Goal: Task Accomplishment & Management: Manage account settings

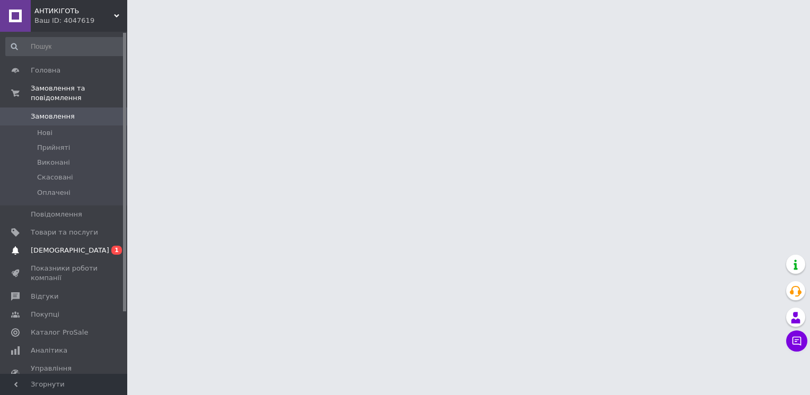
click at [55, 246] on span "[DEMOGRAPHIC_DATA]" at bounding box center [70, 251] width 78 height 10
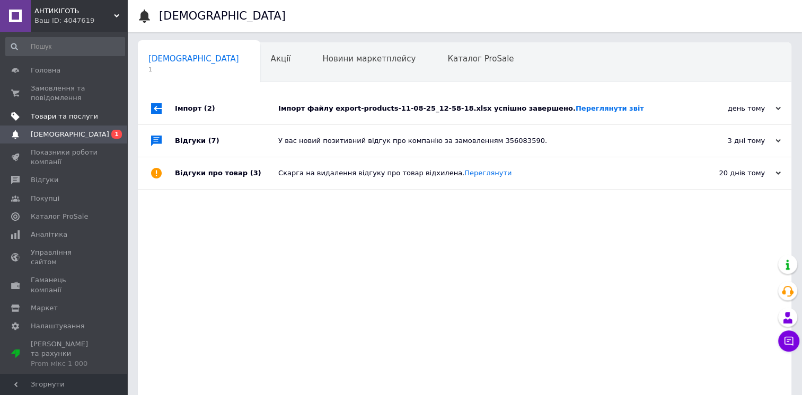
click at [50, 117] on span "Товари та послуги" at bounding box center [64, 117] width 67 height 10
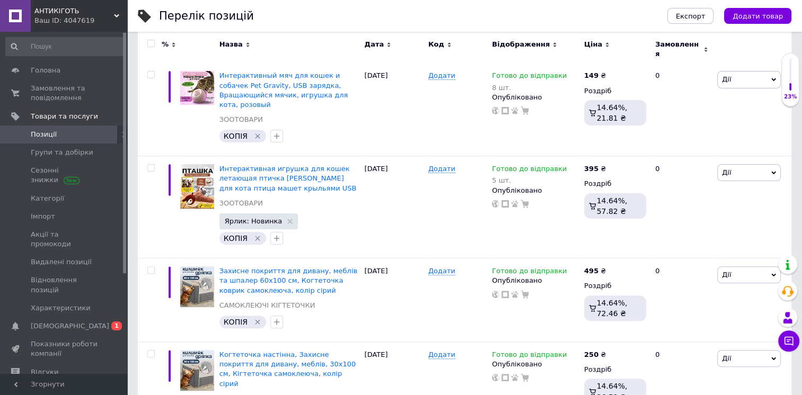
scroll to position [265, 0]
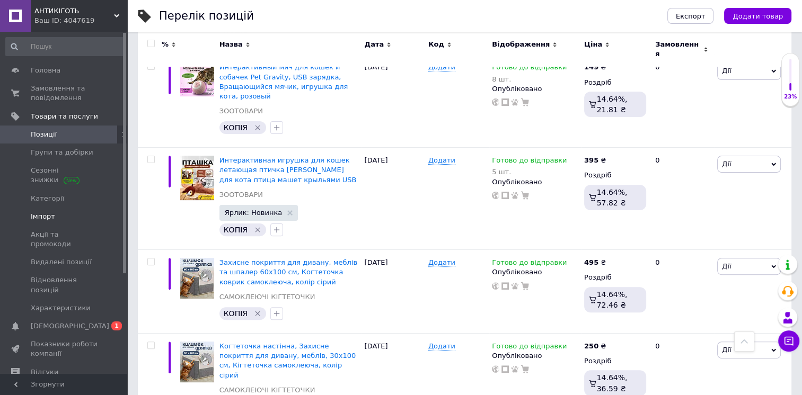
click at [57, 223] on link "Імпорт" at bounding box center [65, 217] width 130 height 18
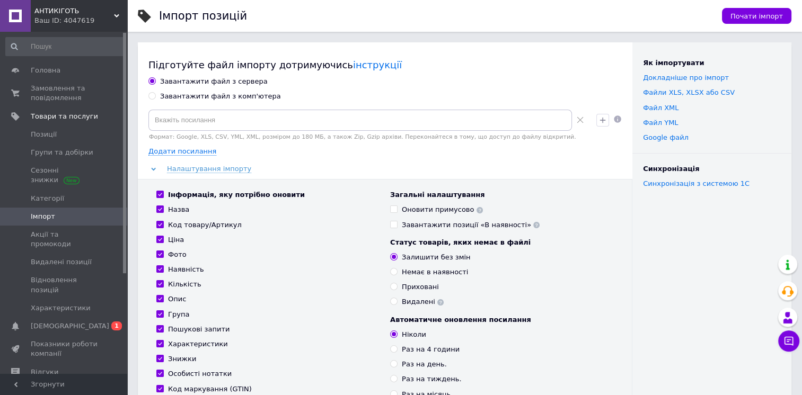
click at [177, 99] on div "Завантажити файл з комп'ютера" at bounding box center [220, 97] width 121 height 10
click at [155, 99] on input "Завантажити файл з комп'ютера" at bounding box center [151, 95] width 7 height 7
radio input "true"
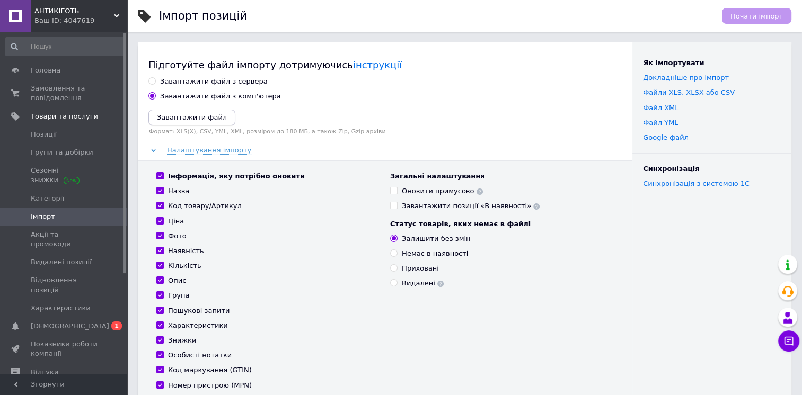
click at [214, 121] on icon "Завантажити файл" at bounding box center [192, 117] width 70 height 8
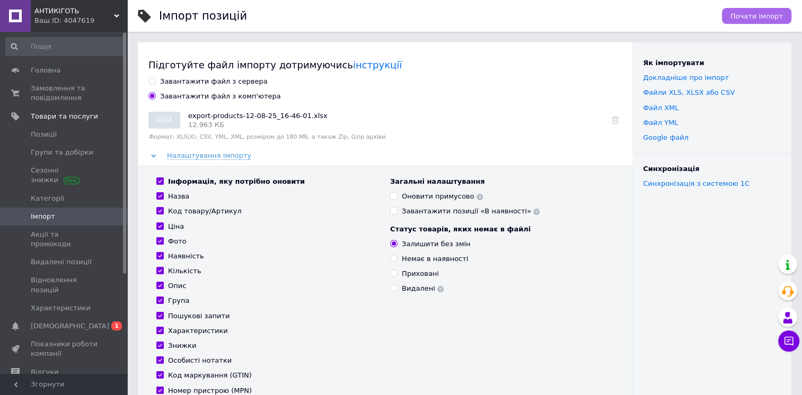
click at [740, 13] on span "Почати імпорт" at bounding box center [756, 16] width 52 height 8
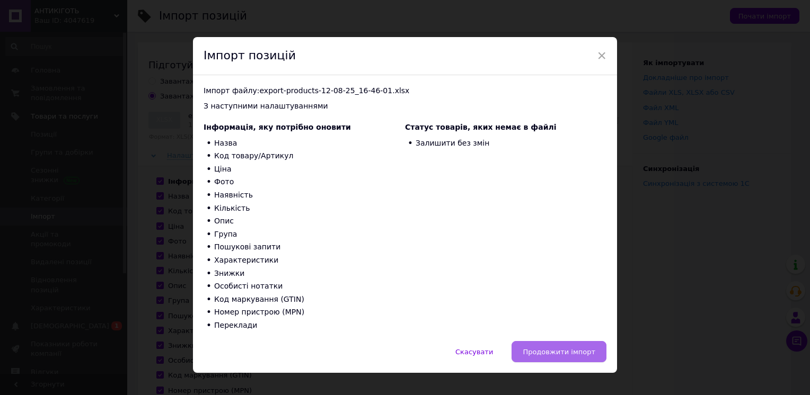
click at [543, 353] on span "Продовжити імпорт" at bounding box center [558, 352] width 73 height 8
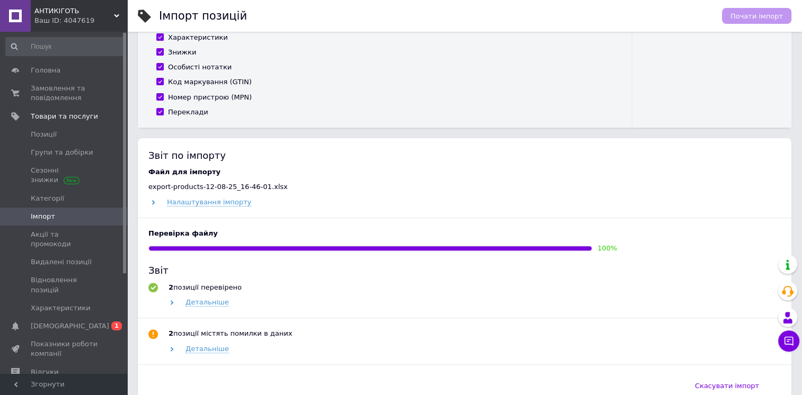
scroll to position [371, 0]
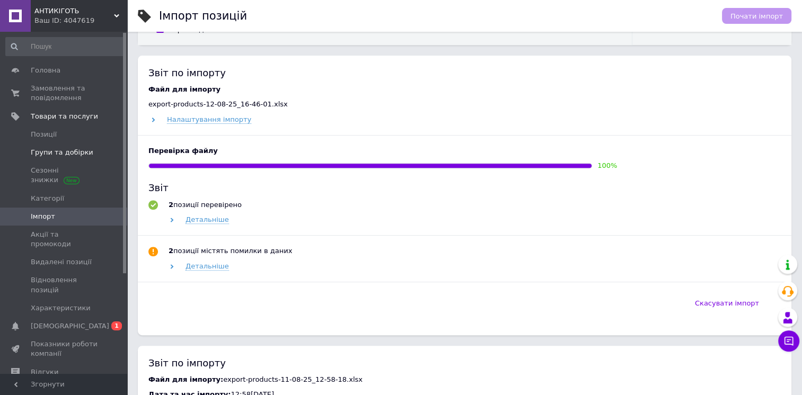
click at [39, 157] on span "Групи та добірки" at bounding box center [62, 153] width 63 height 10
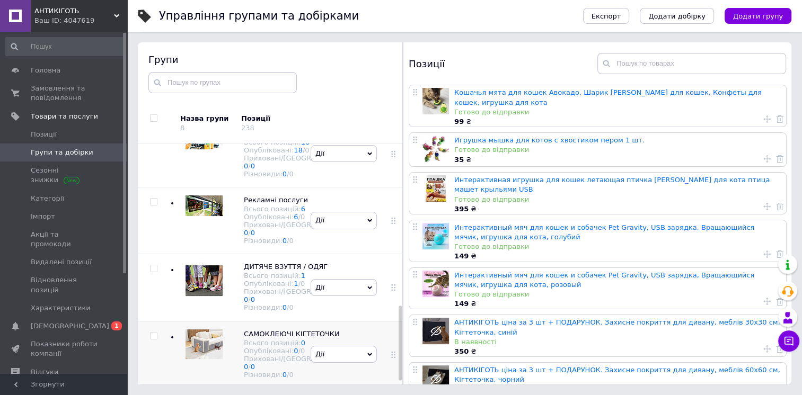
scroll to position [538, 0]
click at [321, 346] on span "Дії" at bounding box center [343, 354] width 66 height 17
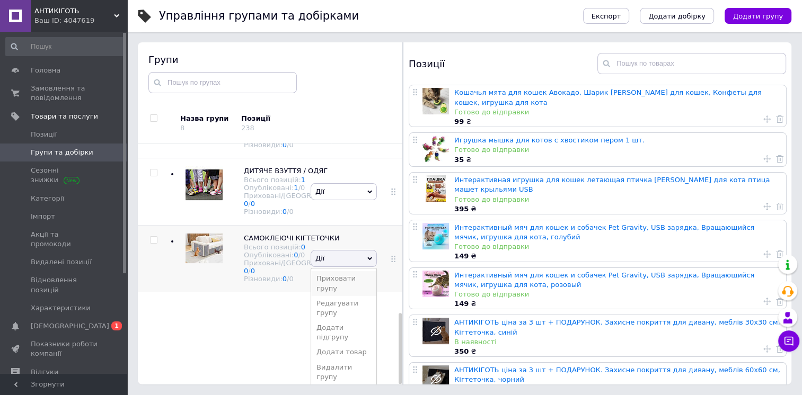
click at [338, 296] on li "Приховати групу" at bounding box center [343, 283] width 65 height 24
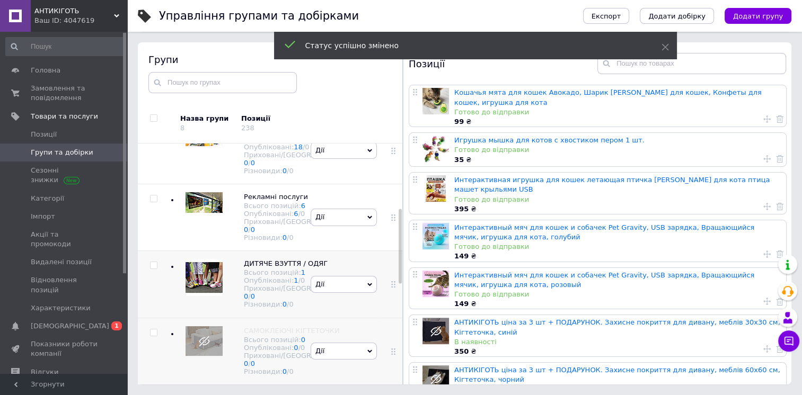
scroll to position [220, 0]
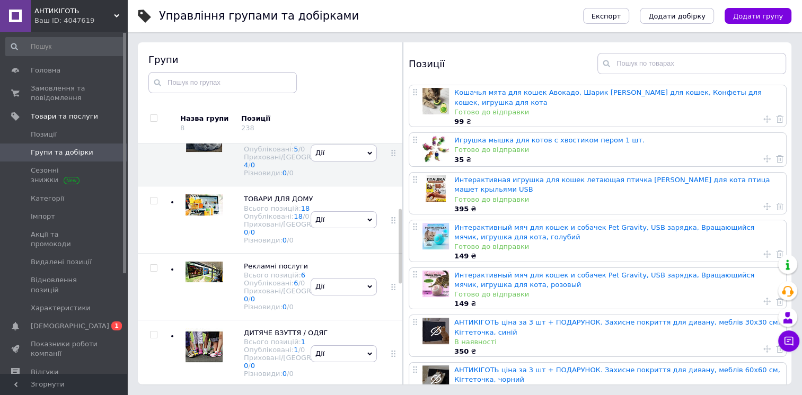
click at [109, 14] on span "АНТИКІГОТЬ" at bounding box center [73, 11] width 79 height 10
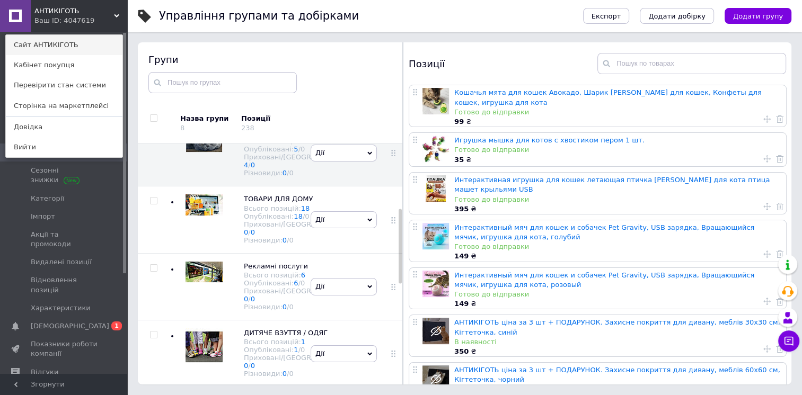
click at [77, 47] on link "Сайт АНТИКІГОТЬ" at bounding box center [64, 45] width 117 height 20
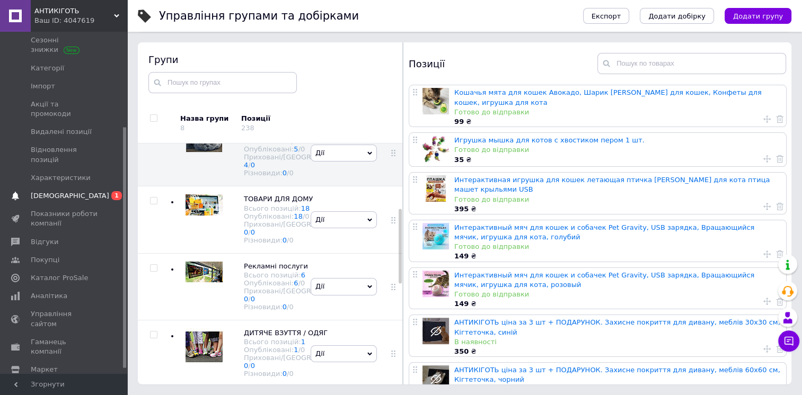
scroll to position [142, 0]
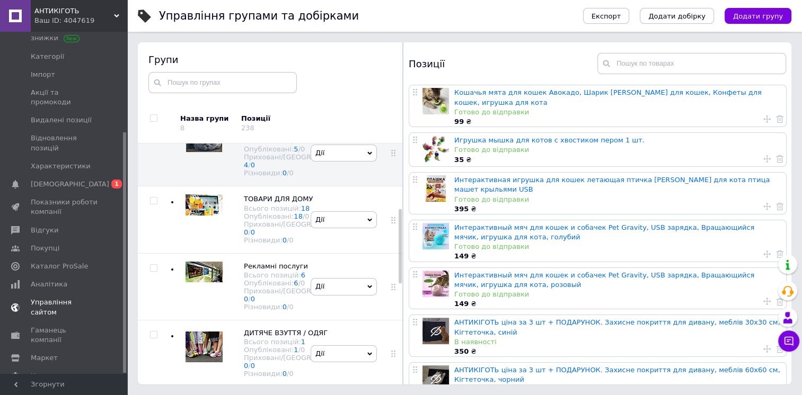
click at [59, 298] on span "Управління сайтом" at bounding box center [64, 307] width 67 height 19
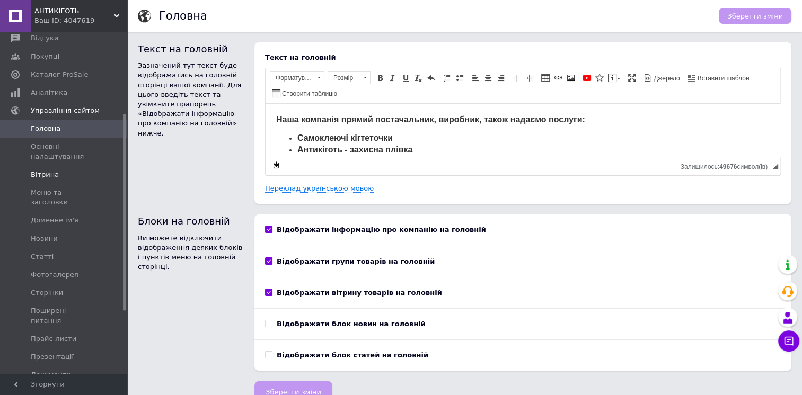
click at [42, 168] on link "Вітрина" at bounding box center [65, 175] width 130 height 18
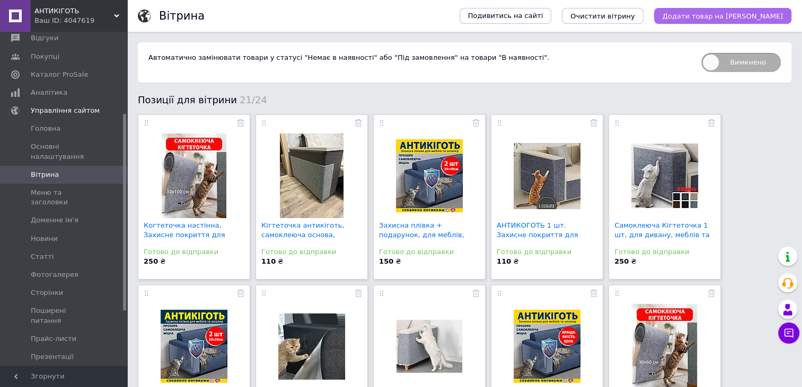
click at [718, 20] on button "Додати товар на [PERSON_NAME]" at bounding box center [722, 16] width 137 height 16
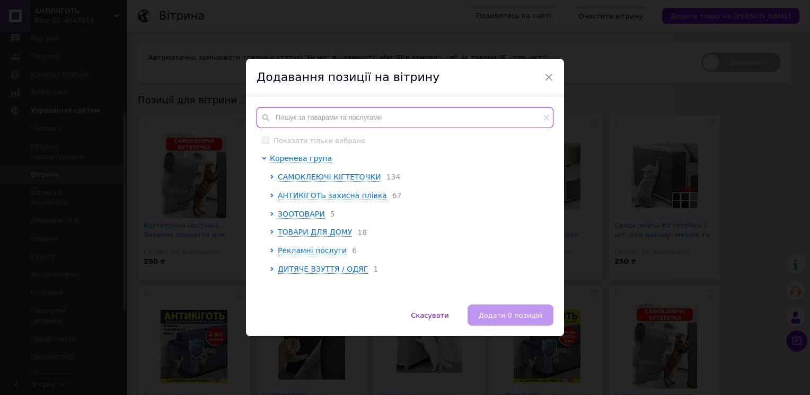
click at [369, 120] on input "text" at bounding box center [404, 117] width 297 height 21
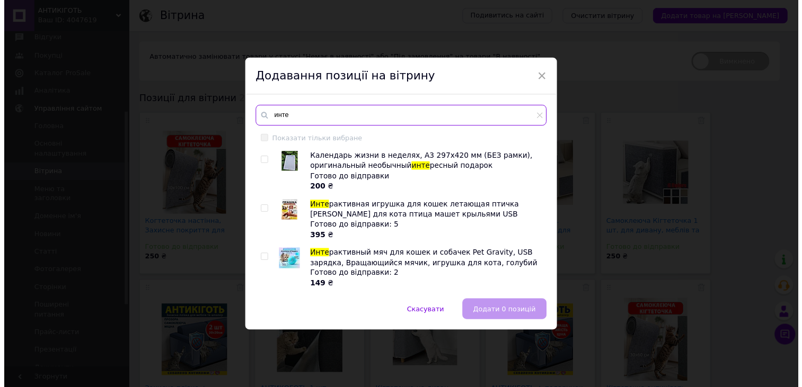
scroll to position [49, 0]
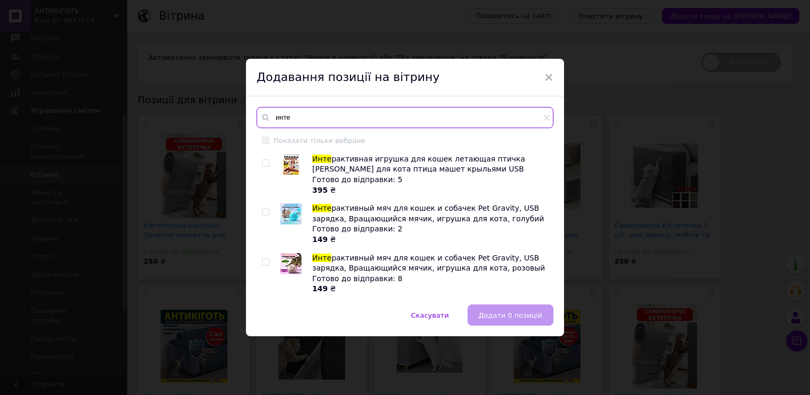
type input "инте"
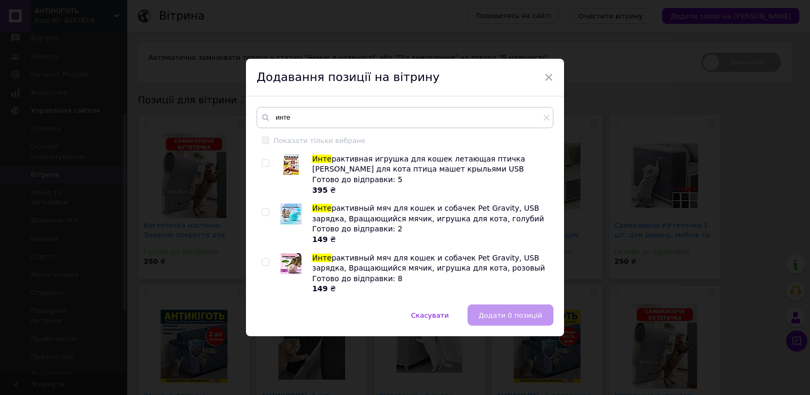
click at [264, 264] on input "checkbox" at bounding box center [265, 262] width 7 height 7
checkbox input "true"
click at [489, 322] on button "Додати 1 позицію" at bounding box center [509, 315] width 87 height 21
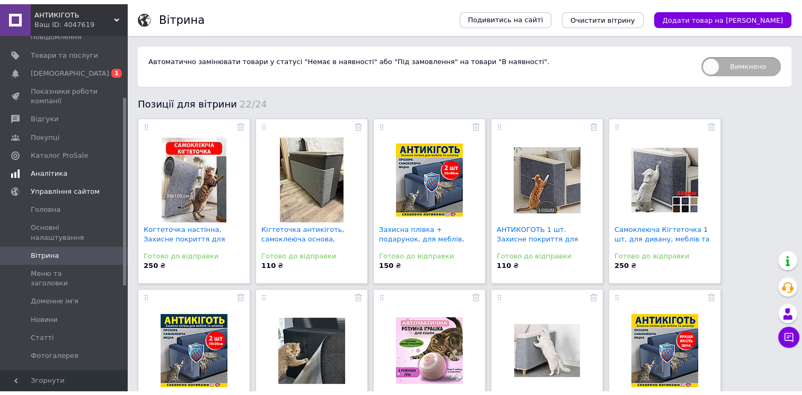
scroll to position [0, 0]
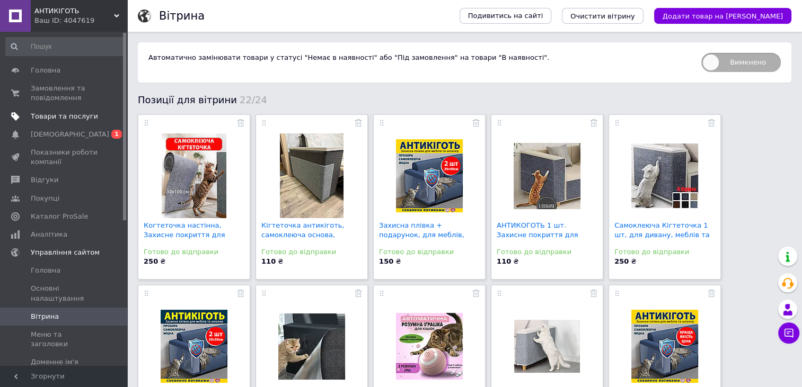
click at [74, 118] on span "Товари та послуги" at bounding box center [64, 117] width 67 height 10
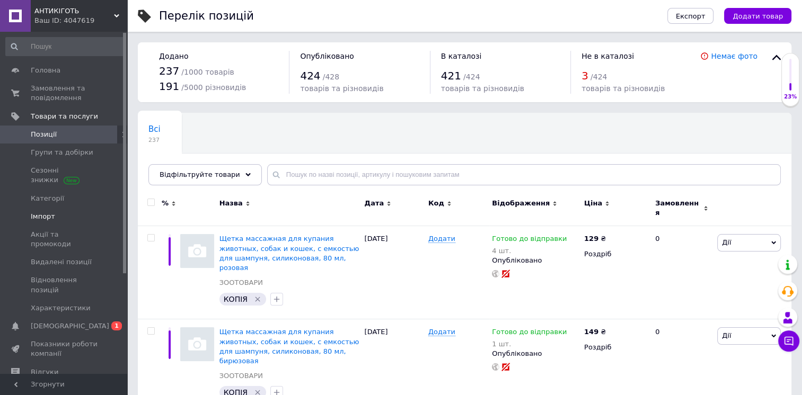
click at [37, 215] on span "Імпорт" at bounding box center [43, 217] width 24 height 10
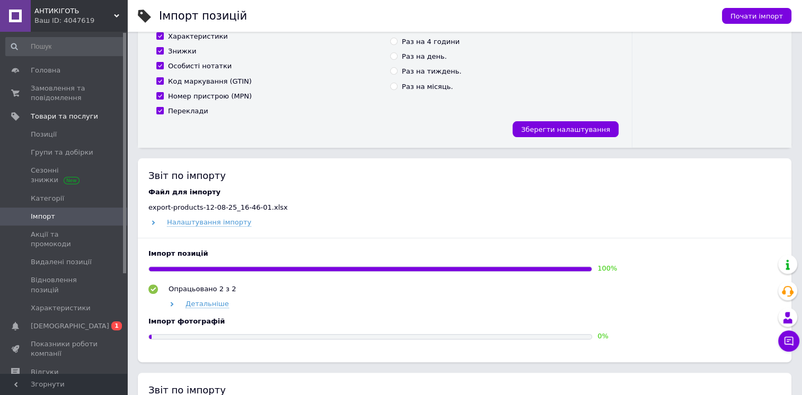
scroll to position [371, 0]
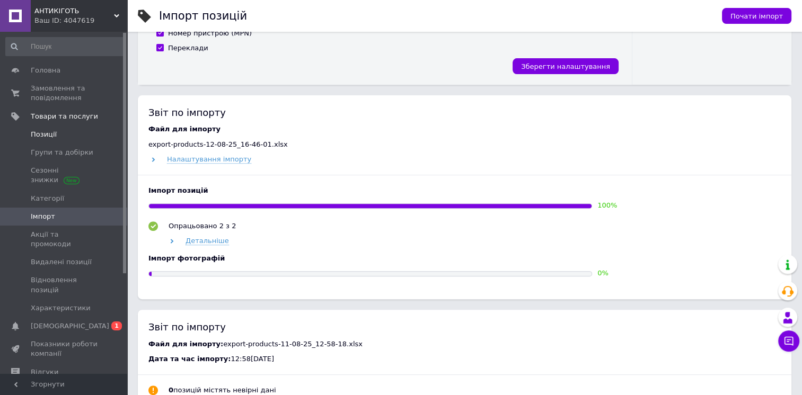
click at [45, 134] on span "Позиції" at bounding box center [44, 135] width 26 height 10
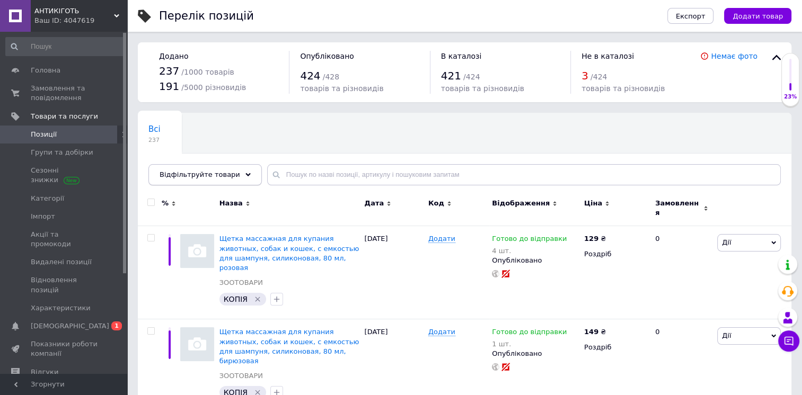
click at [220, 172] on span "Відфільтруйте товари" at bounding box center [199, 175] width 81 height 8
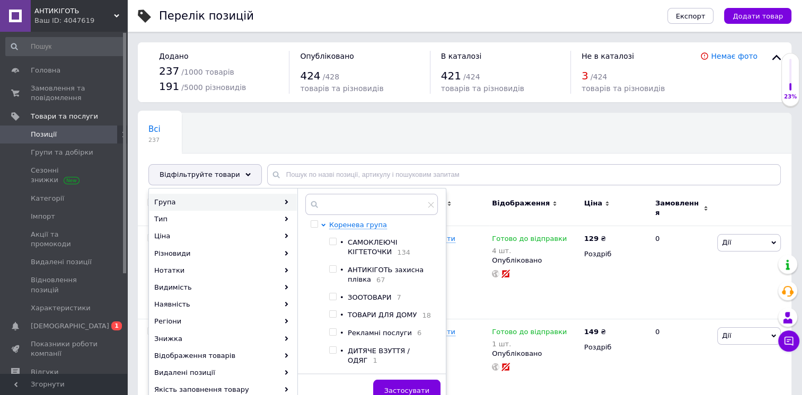
click at [330, 242] on input "checkbox" at bounding box center [332, 241] width 7 height 7
checkbox input "true"
click at [404, 387] on span "Застосувати" at bounding box center [406, 391] width 45 height 8
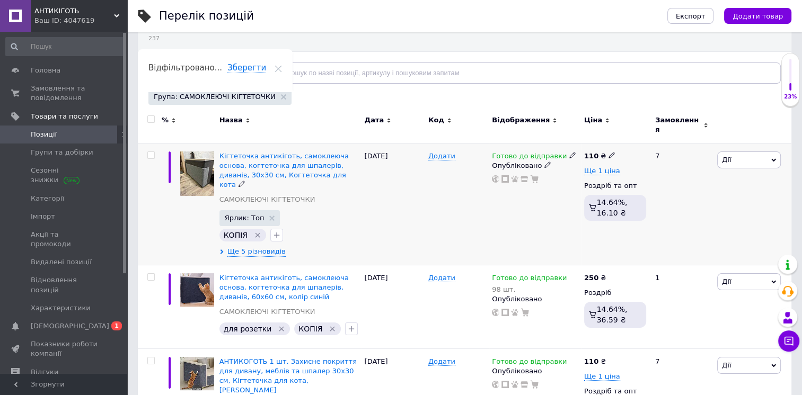
scroll to position [159, 0]
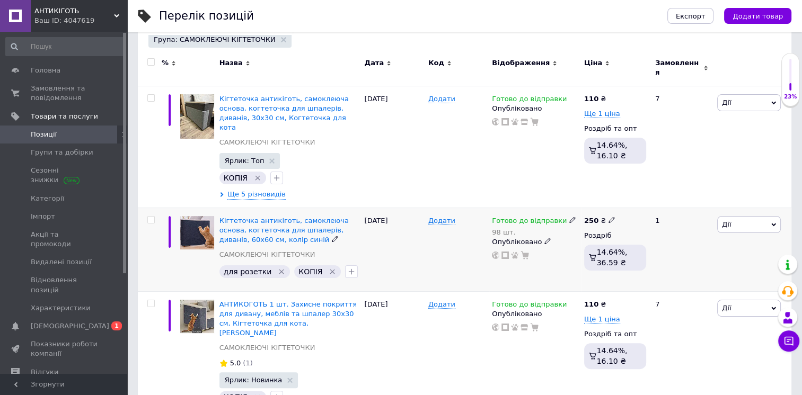
click at [147, 217] on input "checkbox" at bounding box center [150, 220] width 7 height 7
checkbox input "true"
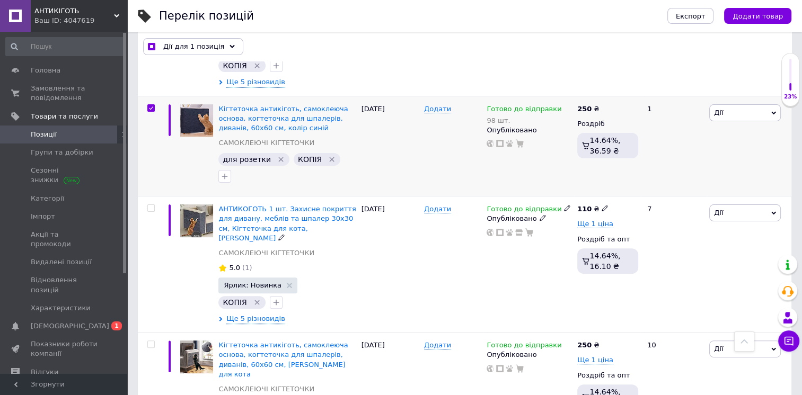
scroll to position [265, 0]
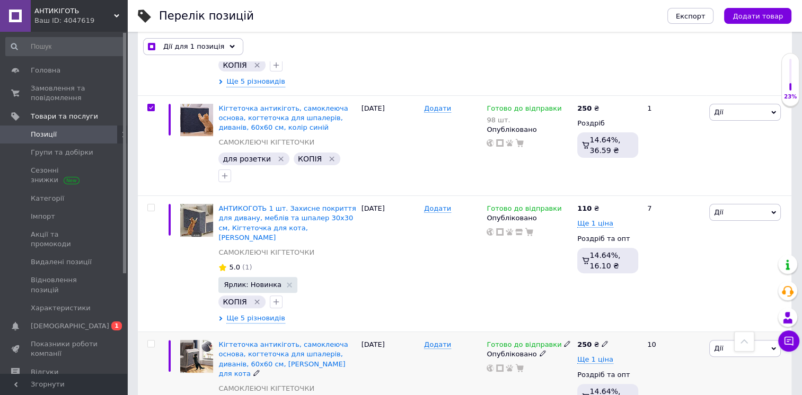
click at [153, 341] on input "checkbox" at bounding box center [150, 344] width 7 height 7
checkbox input "true"
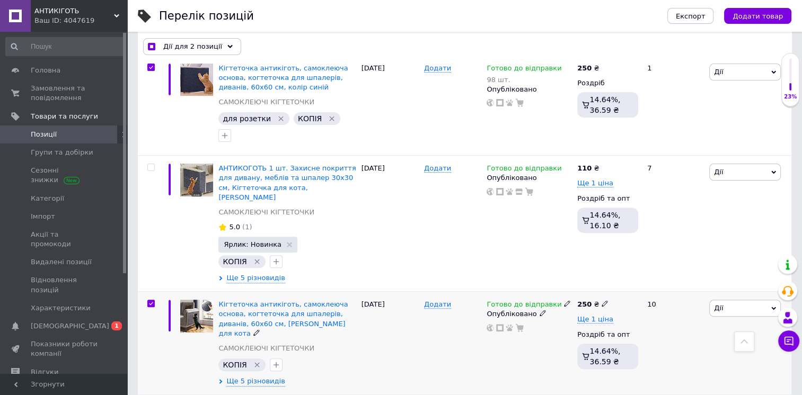
scroll to position [371, 0]
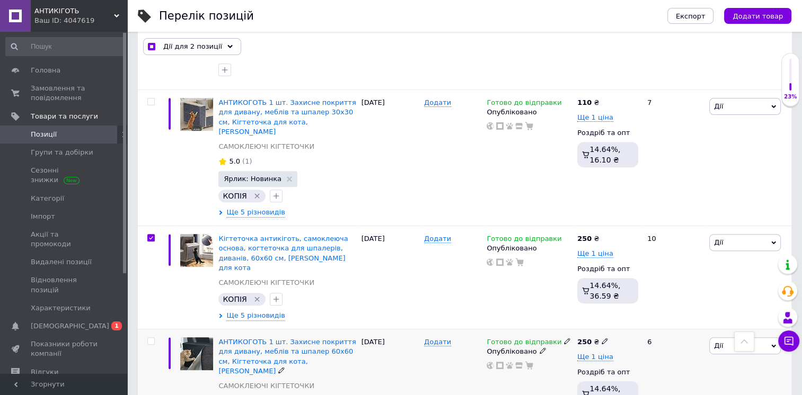
click at [149, 338] on input "checkbox" at bounding box center [150, 341] width 7 height 7
checkbox input "true"
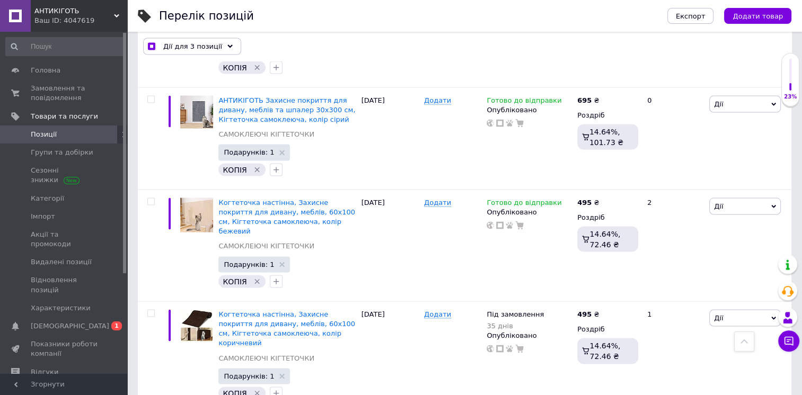
scroll to position [2172, 0]
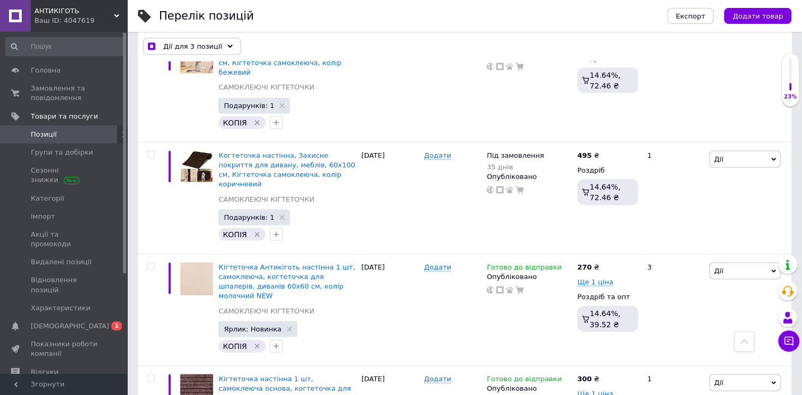
checkbox input "true"
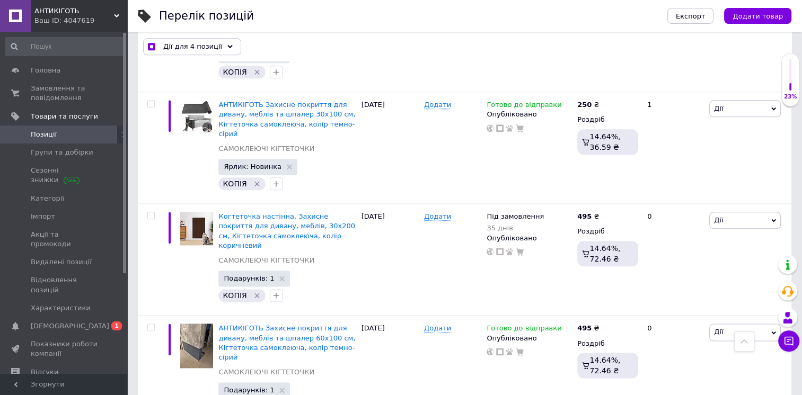
scroll to position [5351, 0]
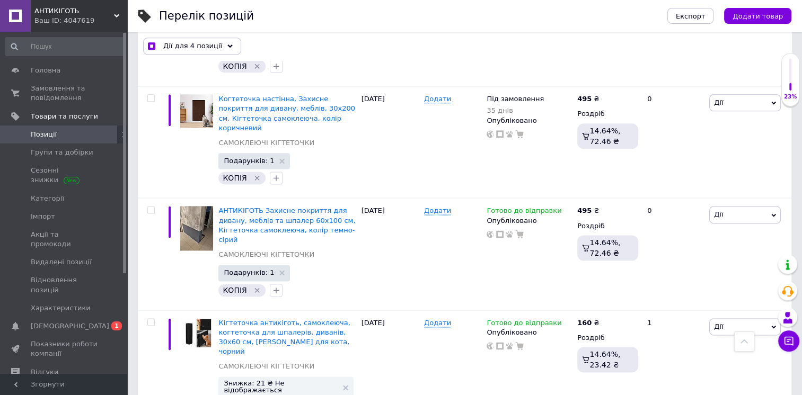
checkbox input "true"
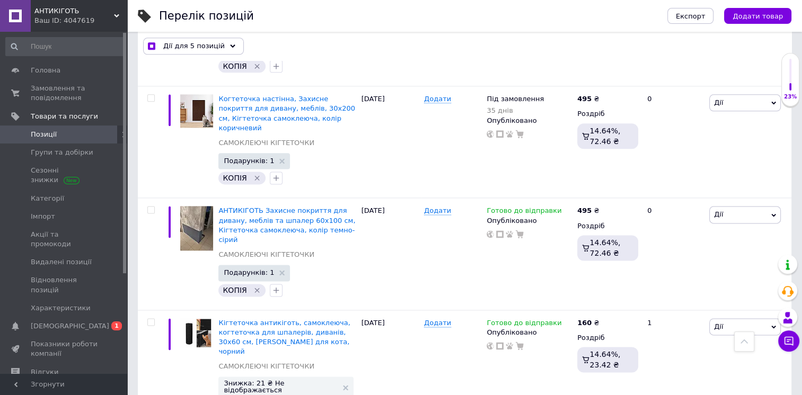
checkbox input "true"
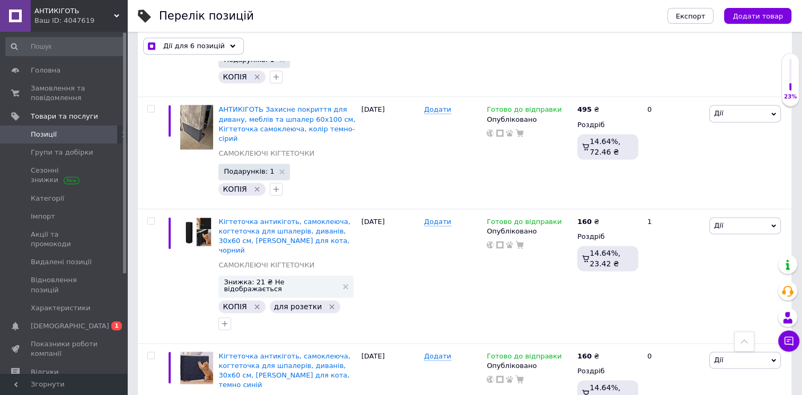
scroll to position [5457, 0]
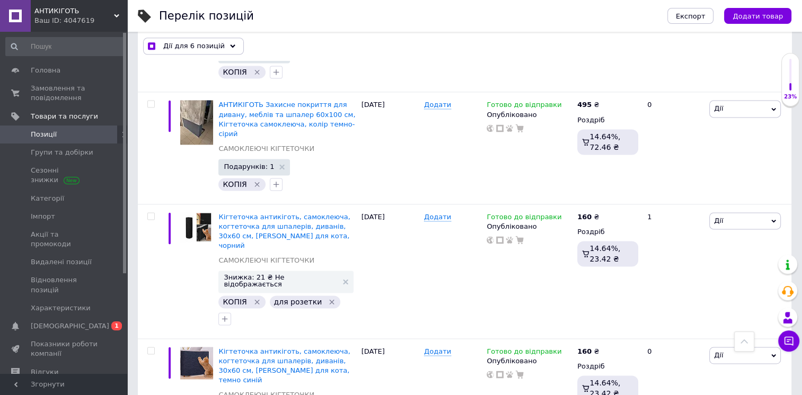
checkbox input "true"
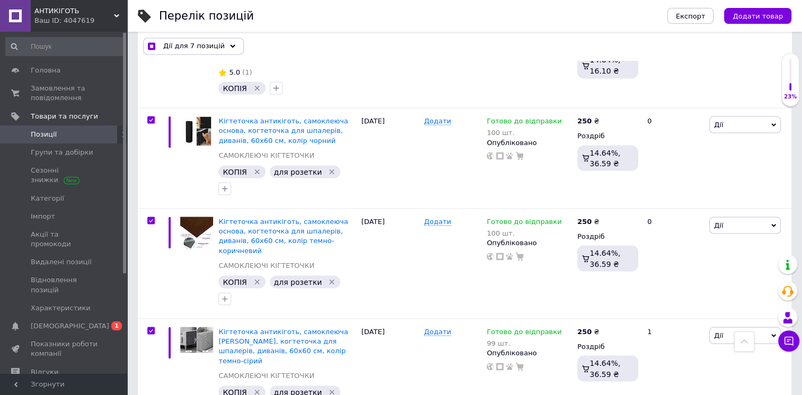
scroll to position [5934, 0]
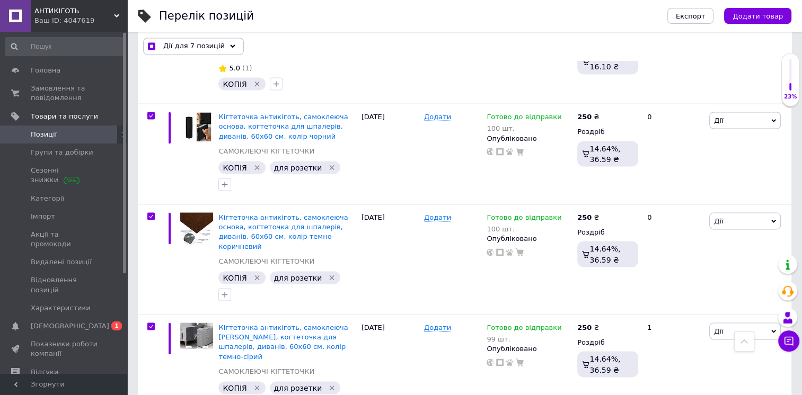
checkbox input "true"
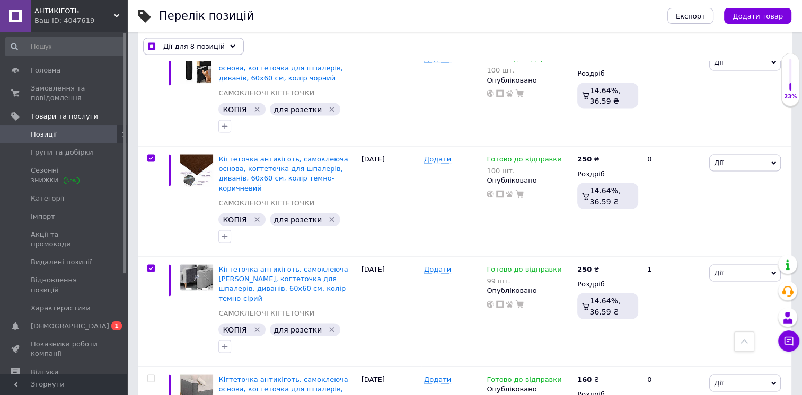
scroll to position [6093, 0]
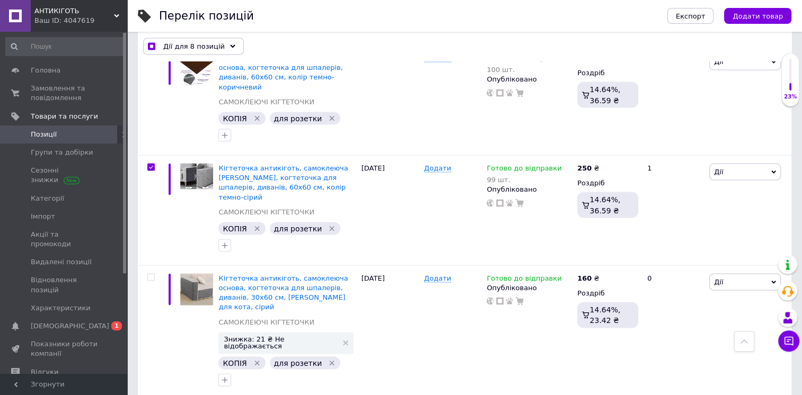
checkbox input "true"
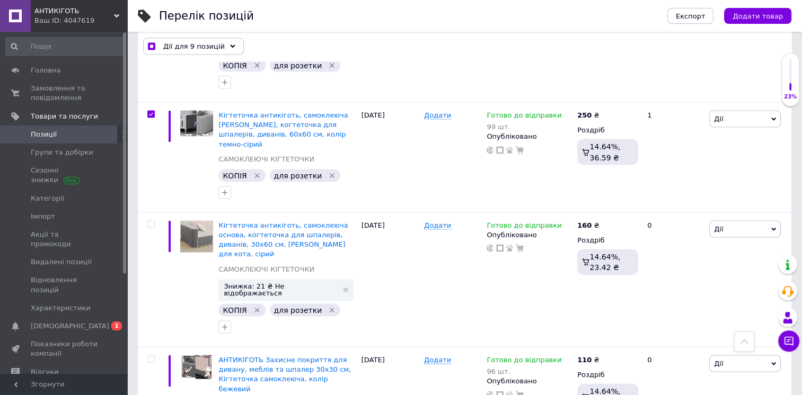
checkbox input "true"
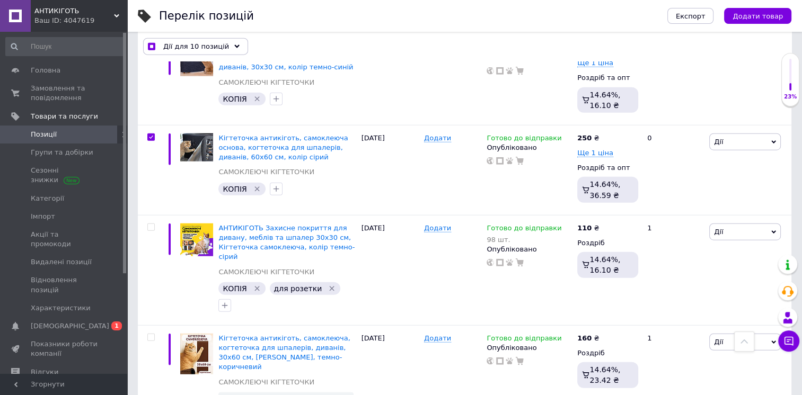
scroll to position [6570, 0]
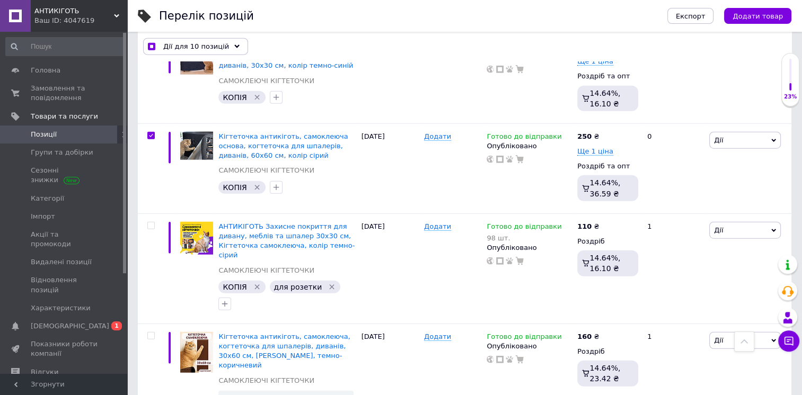
checkbox input "true"
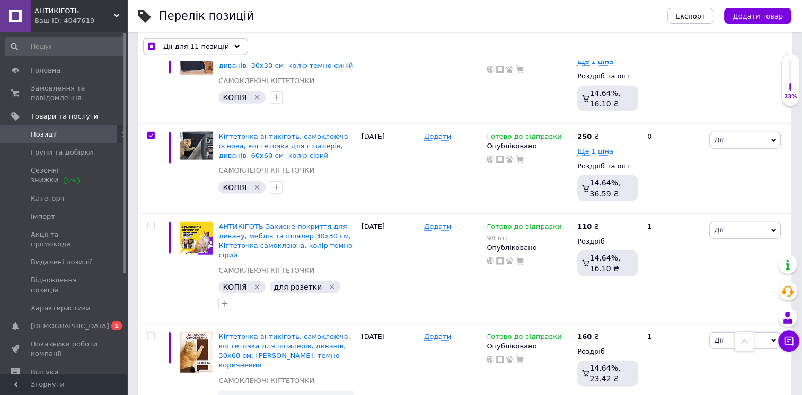
checkbox input "true"
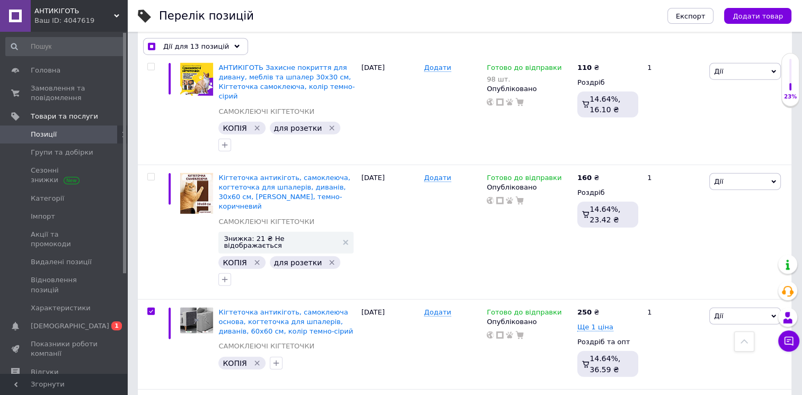
checkbox input "true"
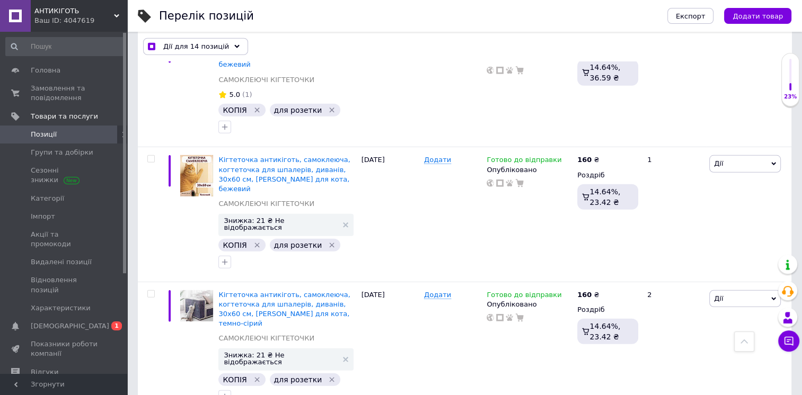
scroll to position [7100, 0]
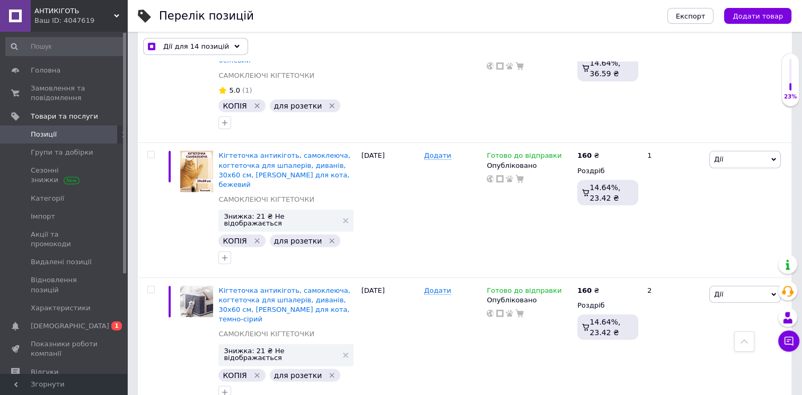
checkbox input "true"
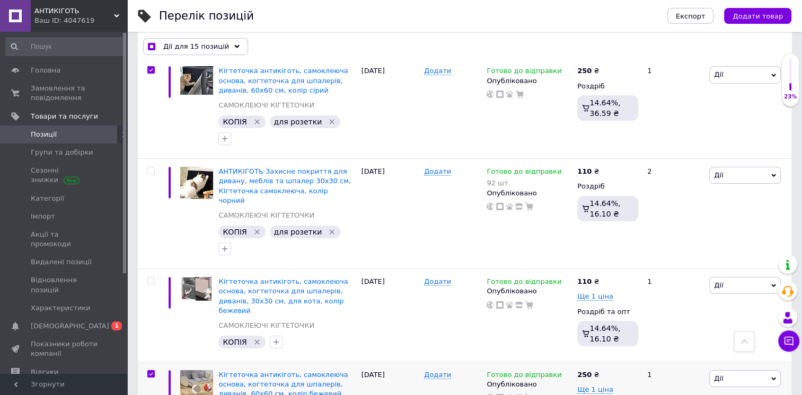
scroll to position [7736, 0]
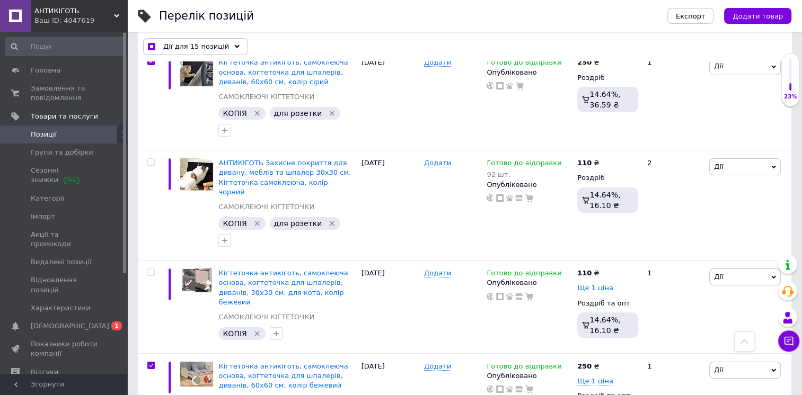
checkbox input "true"
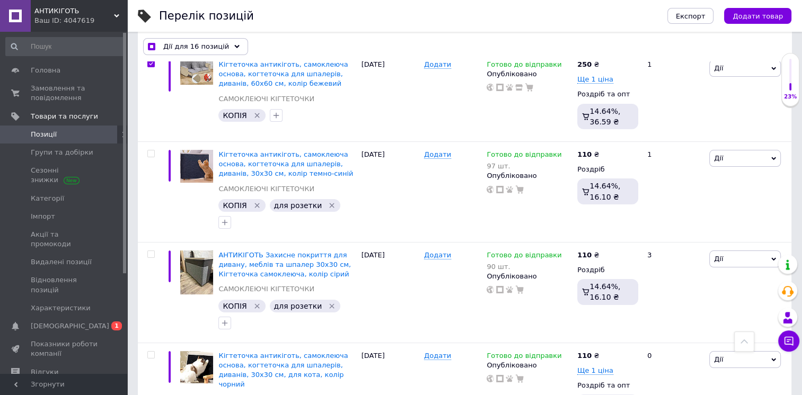
scroll to position [8107, 0]
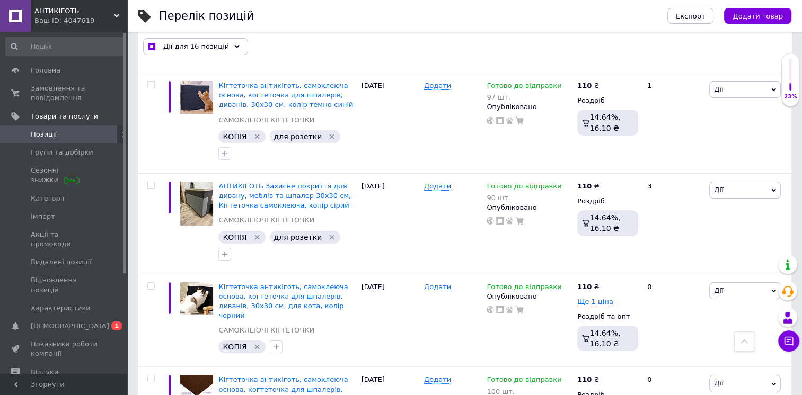
checkbox input "true"
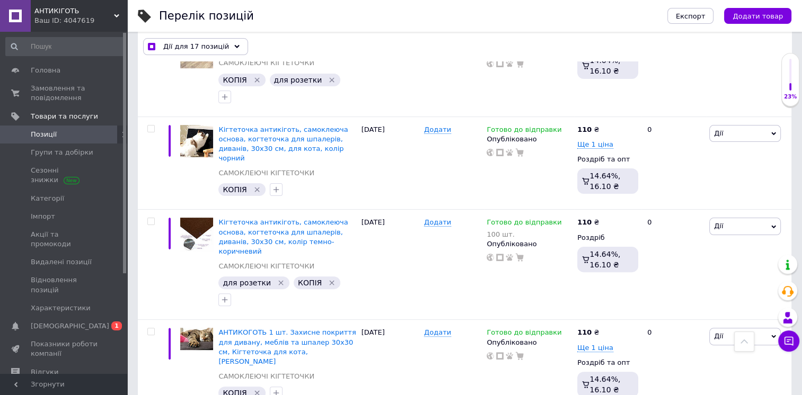
scroll to position [8265, 0]
checkbox input "true"
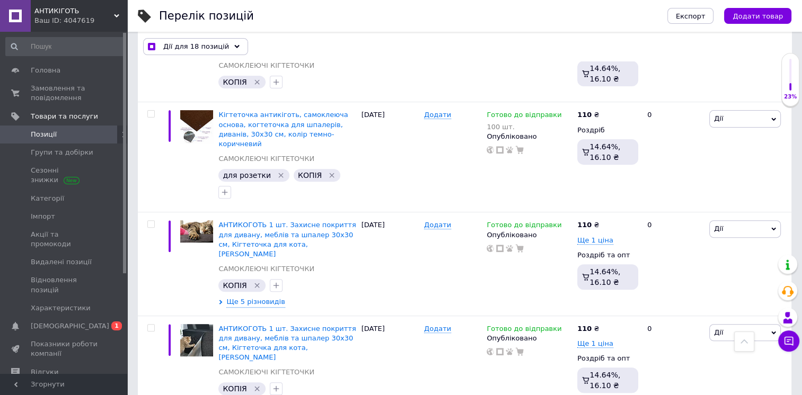
checkbox input "true"
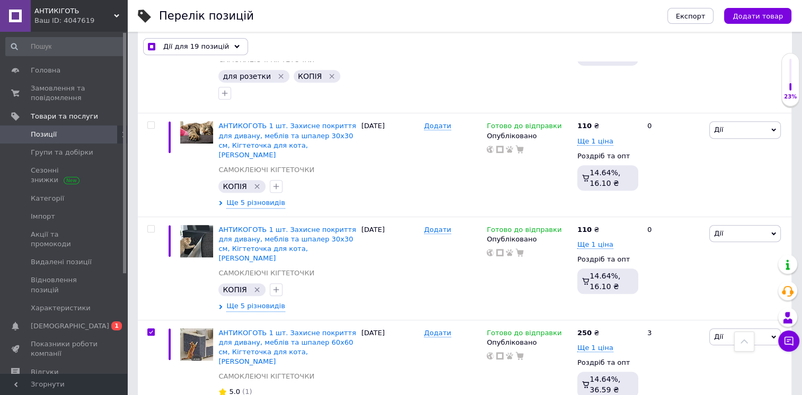
scroll to position [8477, 0]
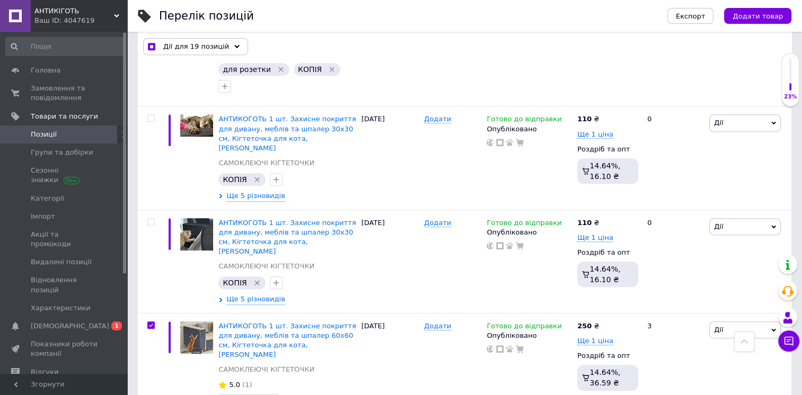
checkbox input "true"
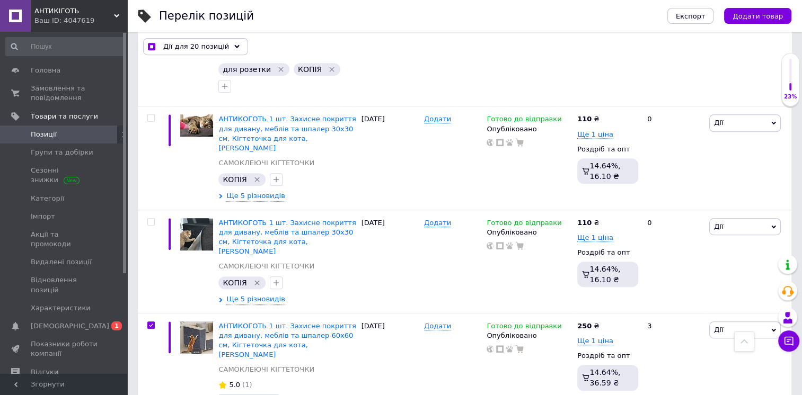
checkbox input "true"
checkbox input "false"
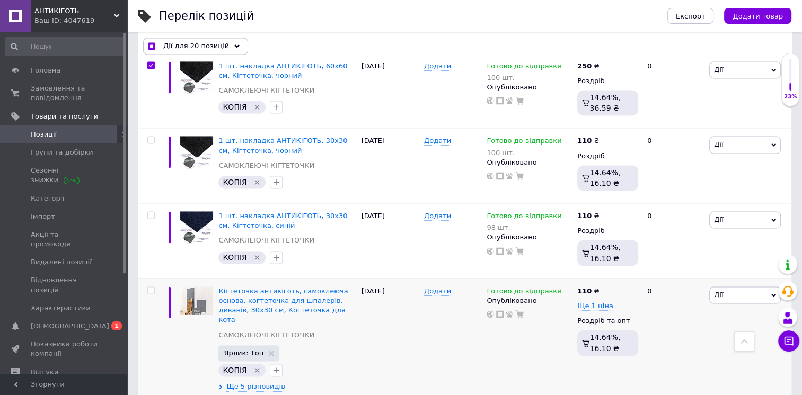
scroll to position [9688, 0]
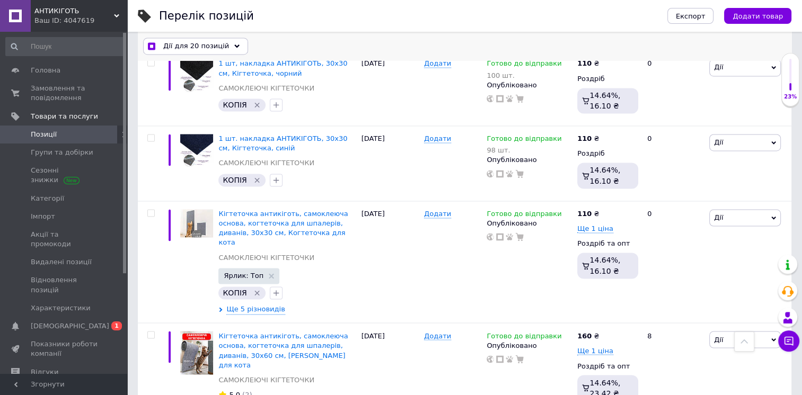
click at [201, 48] on span "Дії для 20 позицій" at bounding box center [196, 47] width 66 height 10
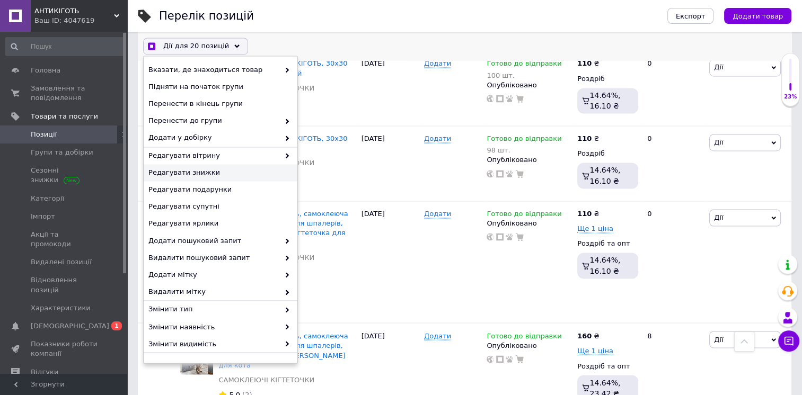
click at [195, 173] on span "Редагувати знижки" at bounding box center [218, 173] width 141 height 10
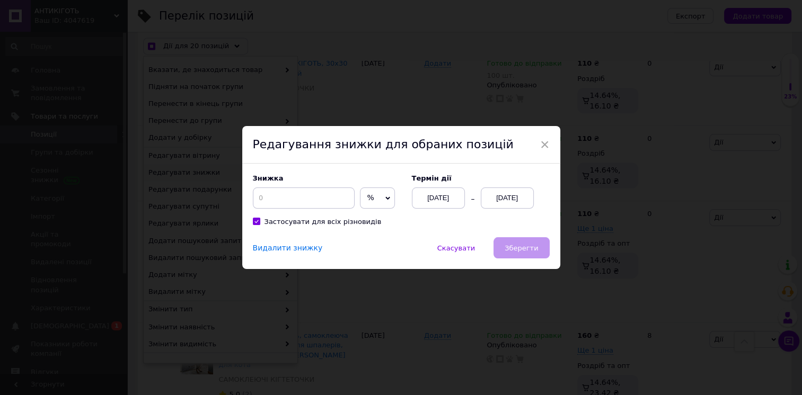
scroll to position [9645, 0]
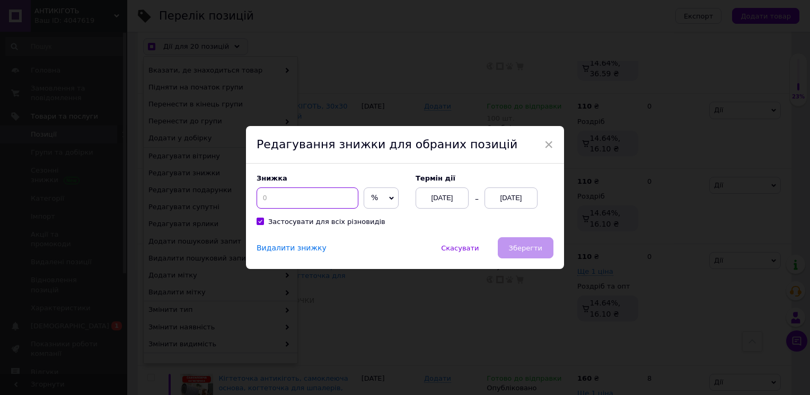
click at [271, 203] on input at bounding box center [307, 198] width 102 height 21
checkbox input "true"
type input "1"
checkbox input "true"
type input "10"
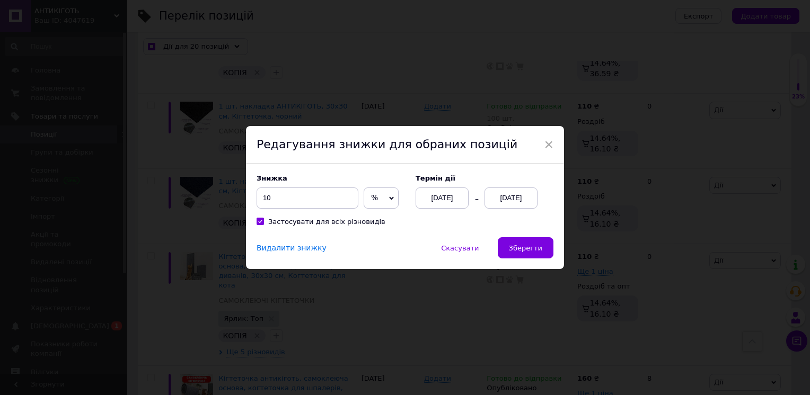
click at [371, 200] on span "%" at bounding box center [374, 197] width 7 height 8
click at [366, 222] on li "₴" at bounding box center [381, 220] width 34 height 15
click at [501, 196] on div "[DATE]" at bounding box center [510, 198] width 53 height 21
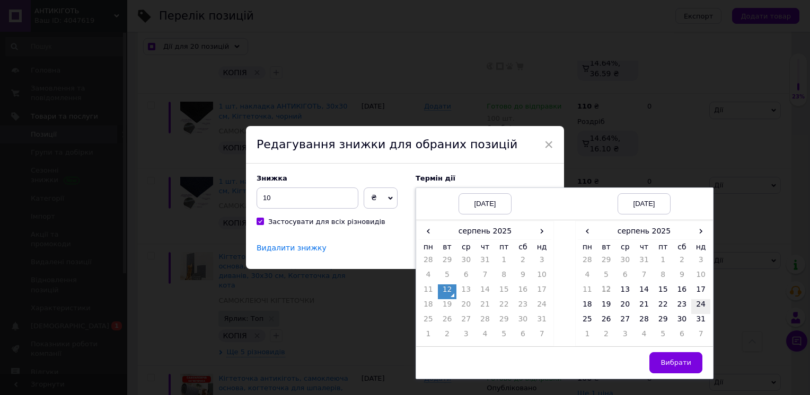
click at [701, 309] on td "24" at bounding box center [700, 306] width 19 height 15
click at [686, 355] on button "Вибрати" at bounding box center [675, 362] width 53 height 21
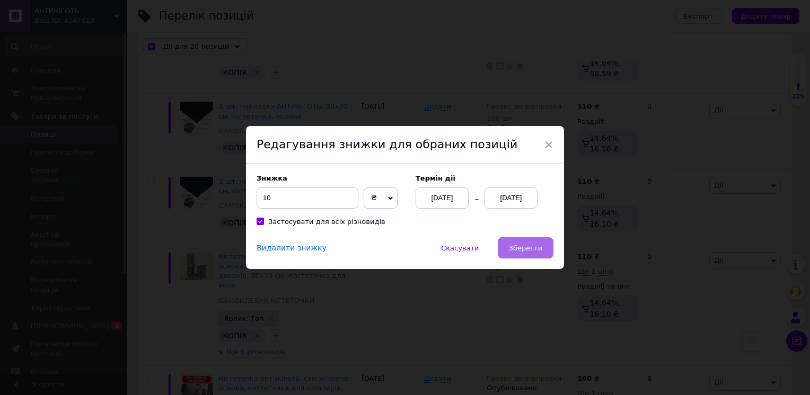
click at [525, 255] on button "Зберегти" at bounding box center [526, 247] width 56 height 21
checkbox input "true"
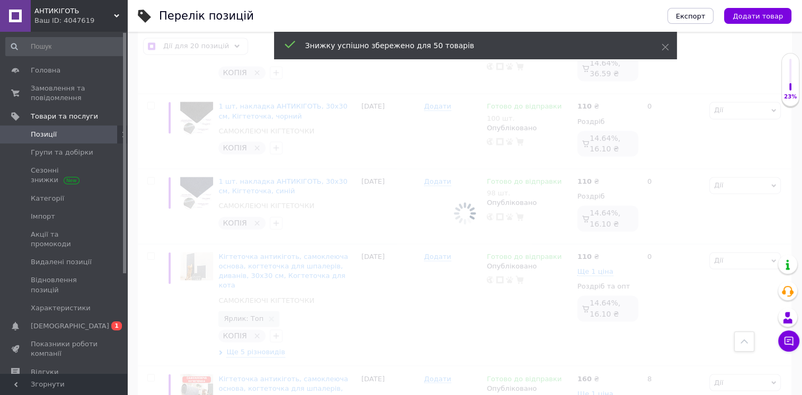
checkbox input "false"
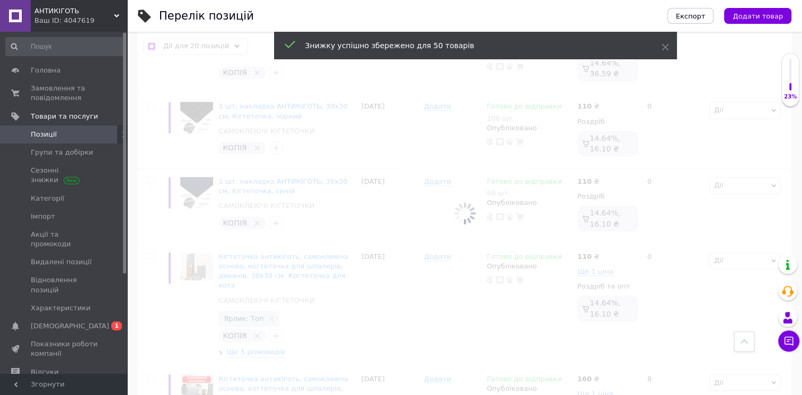
checkbox input "false"
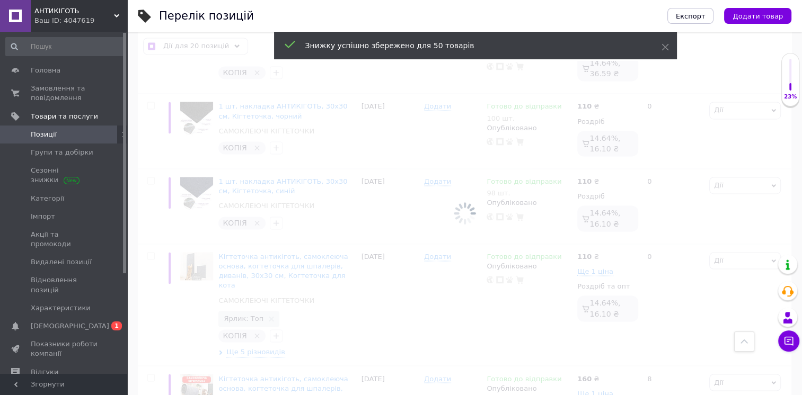
checkbox input "false"
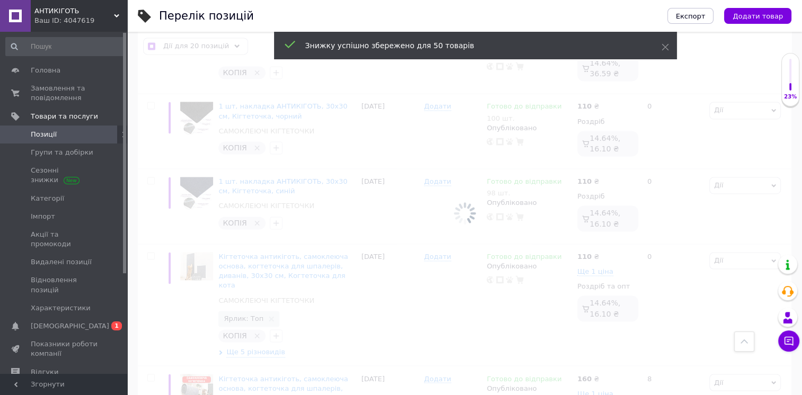
checkbox input "false"
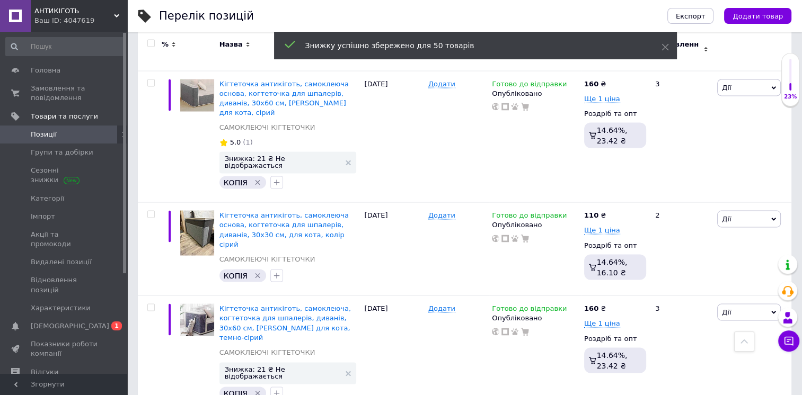
scroll to position [10028, 0]
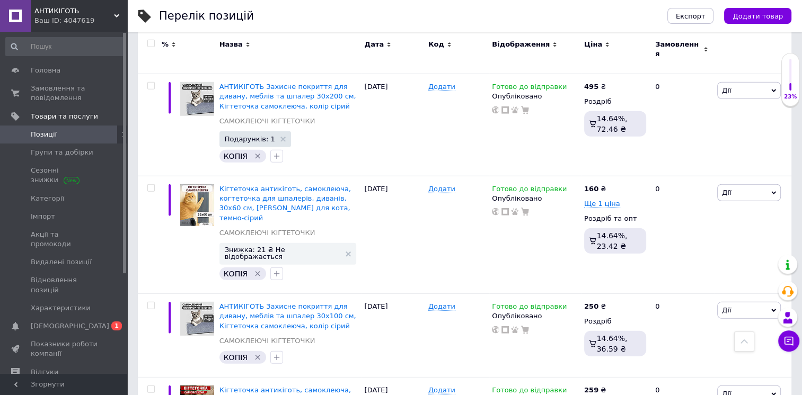
scroll to position [2882, 0]
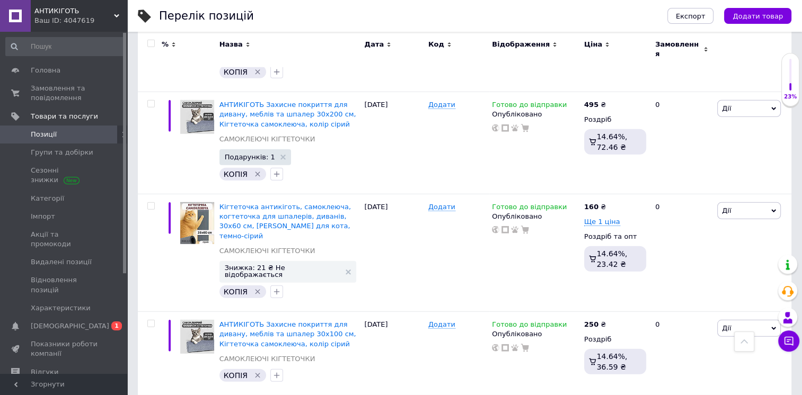
checkbox input "true"
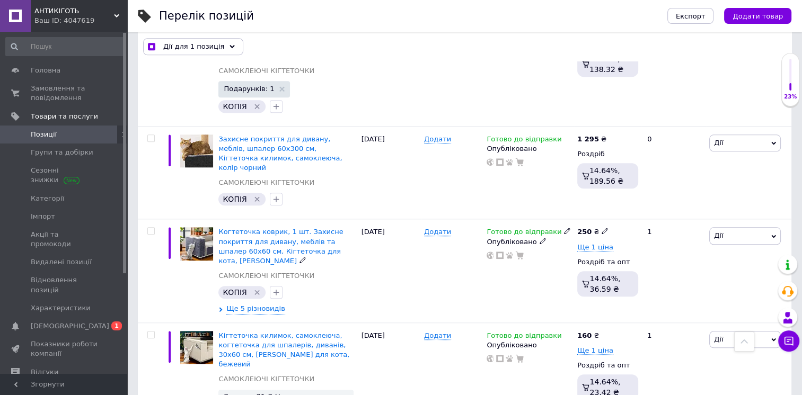
scroll to position [931, 0]
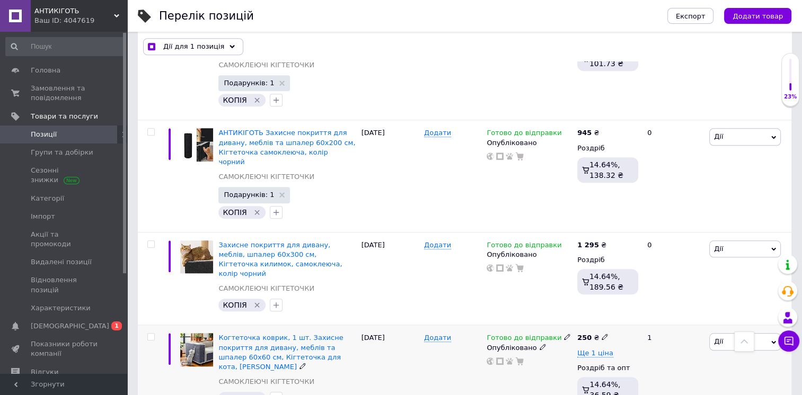
click at [150, 334] on input "checkbox" at bounding box center [150, 337] width 7 height 7
checkbox input "true"
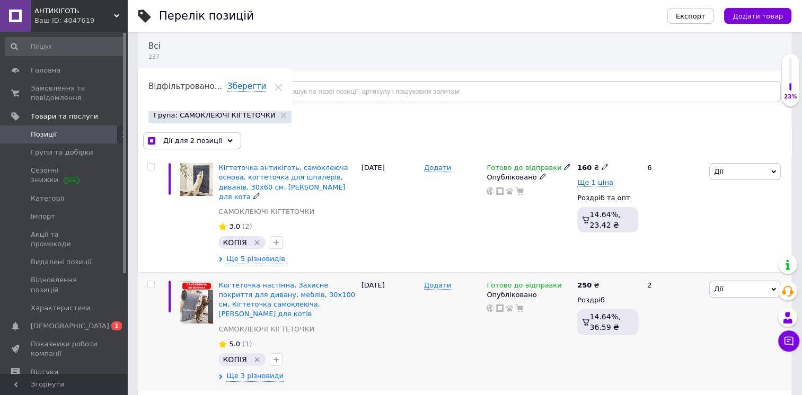
scroll to position [30, 0]
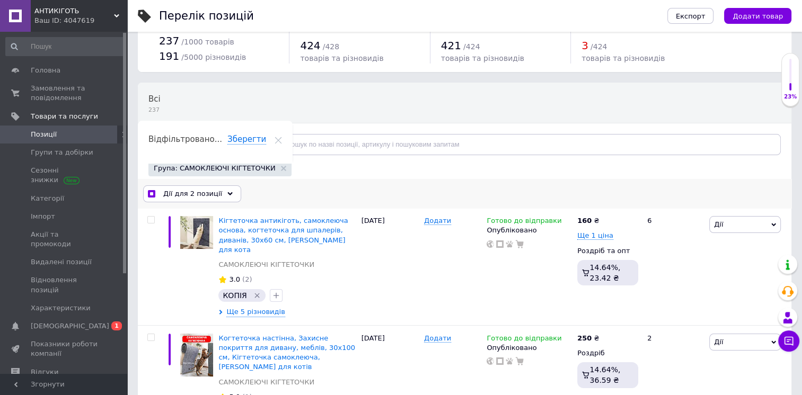
click at [188, 194] on span "Дії для 2 позиції" at bounding box center [192, 194] width 59 height 10
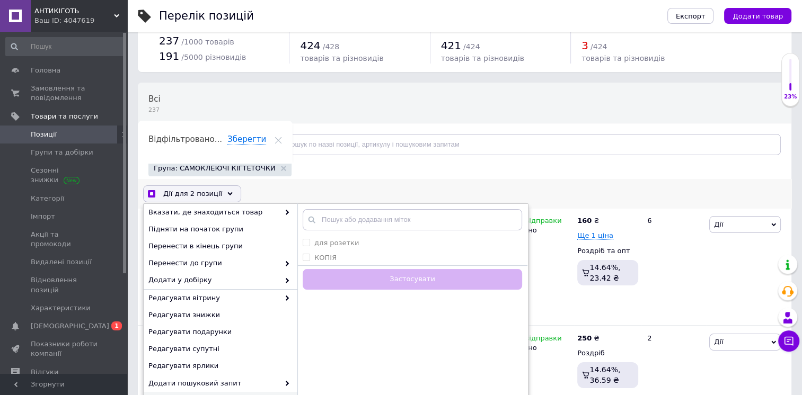
scroll to position [0, 0]
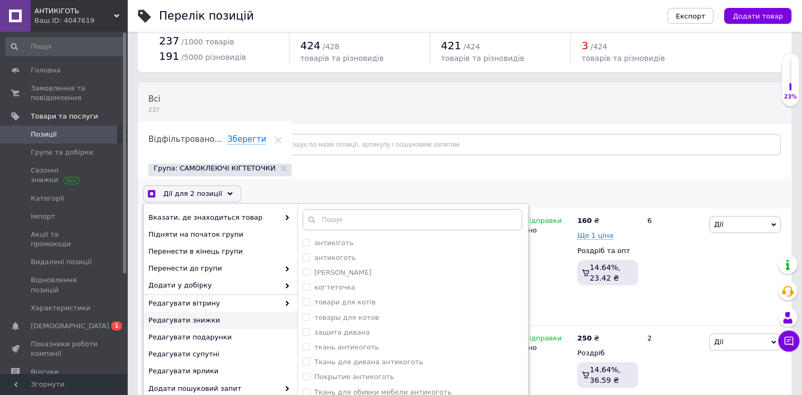
click at [172, 319] on span "Редагувати знижки" at bounding box center [218, 321] width 141 height 10
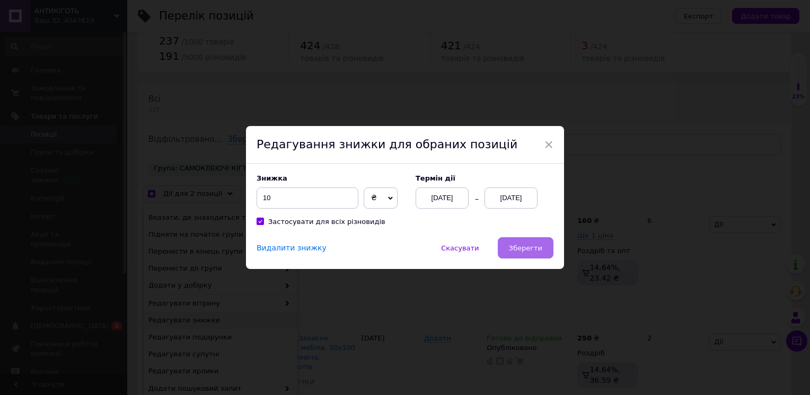
click at [528, 251] on span "Зберегти" at bounding box center [525, 248] width 33 height 8
checkbox input "true"
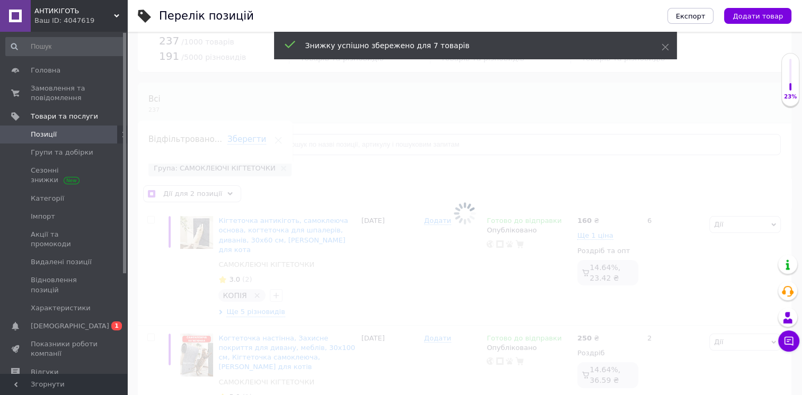
checkbox input "false"
